Goal: Browse casually

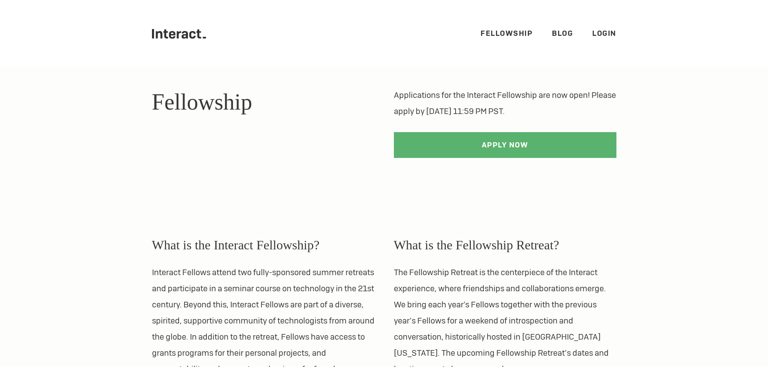
click at [483, 36] on link "Fellowship" at bounding box center [507, 33] width 52 height 9
click at [156, 35] on icon at bounding box center [159, 34] width 6 height 7
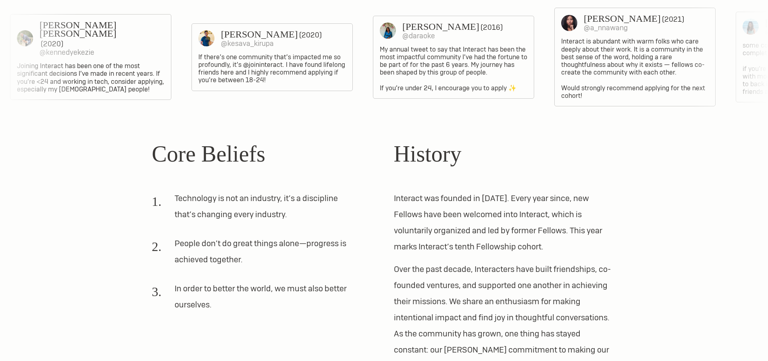
scroll to position [685, 0]
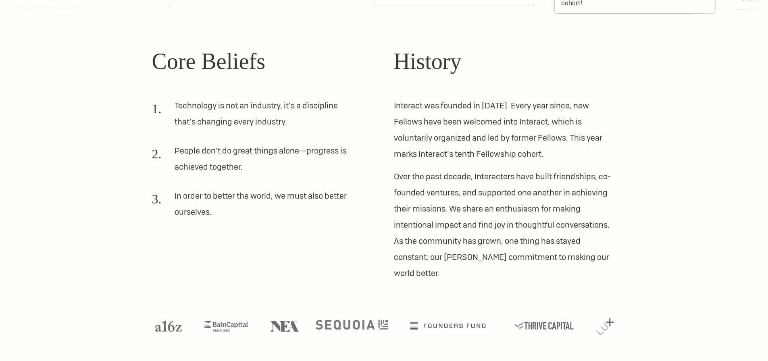
click at [336, 325] on img at bounding box center [352, 324] width 72 height 9
click at [464, 328] on img at bounding box center [448, 324] width 94 height 9
click at [552, 331] on li at bounding box center [544, 331] width 73 height 22
click at [543, 327] on img at bounding box center [544, 324] width 73 height 9
